Goal: Go to known website: Access a specific website the user already knows

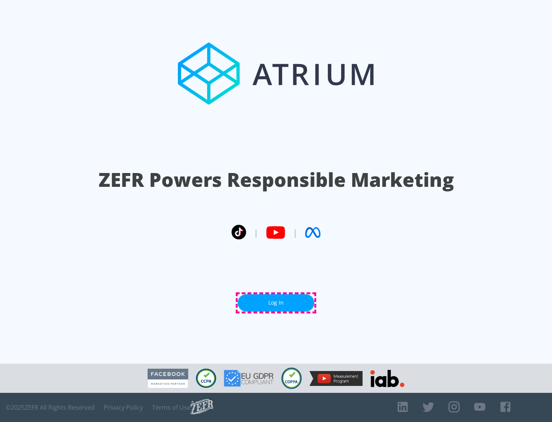
click at [276, 303] on link "Log In" at bounding box center [276, 302] width 77 height 17
